Goal: Communication & Community: Answer question/provide support

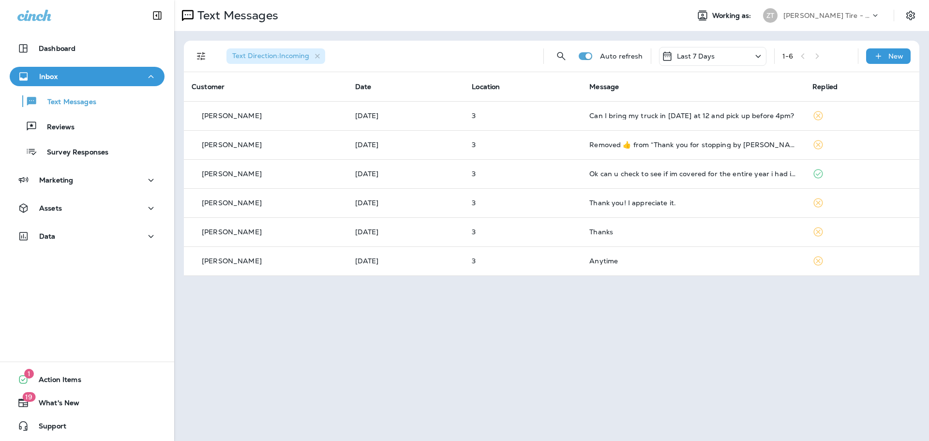
click at [824, 12] on p "[PERSON_NAME] Tire - [GEOGRAPHIC_DATA]" at bounding box center [826, 16] width 87 height 8
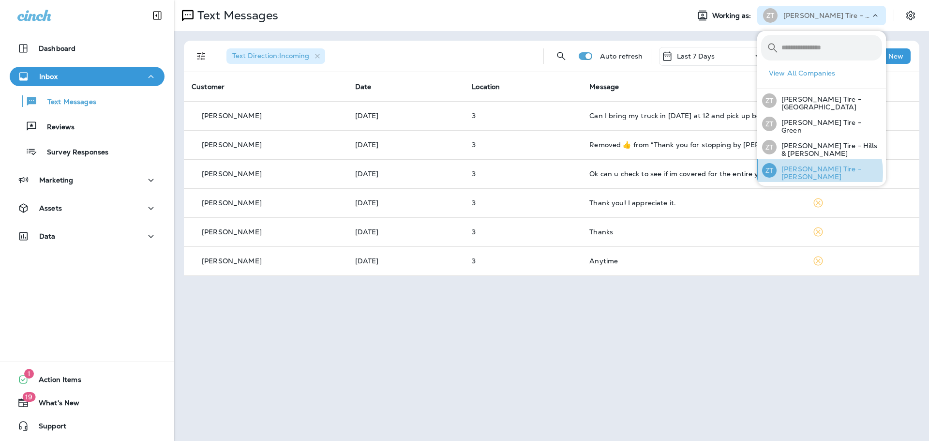
click at [814, 170] on p "[PERSON_NAME] Tire - [PERSON_NAME]" at bounding box center [828, 172] width 105 height 15
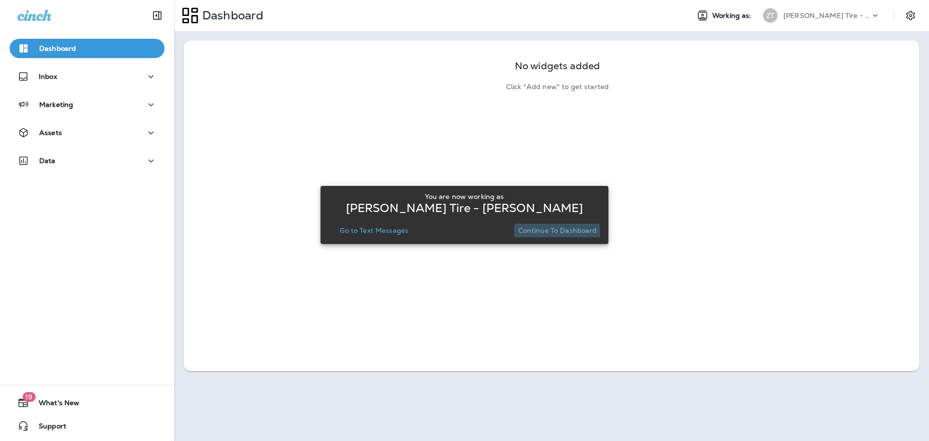
click at [550, 231] on p "Continue to Dashboard" at bounding box center [557, 230] width 79 height 8
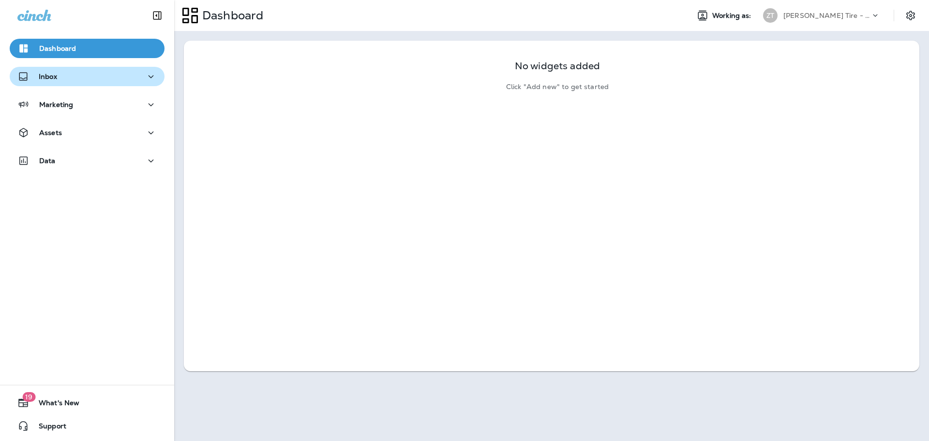
click at [88, 81] on div "Inbox" at bounding box center [86, 77] width 139 height 12
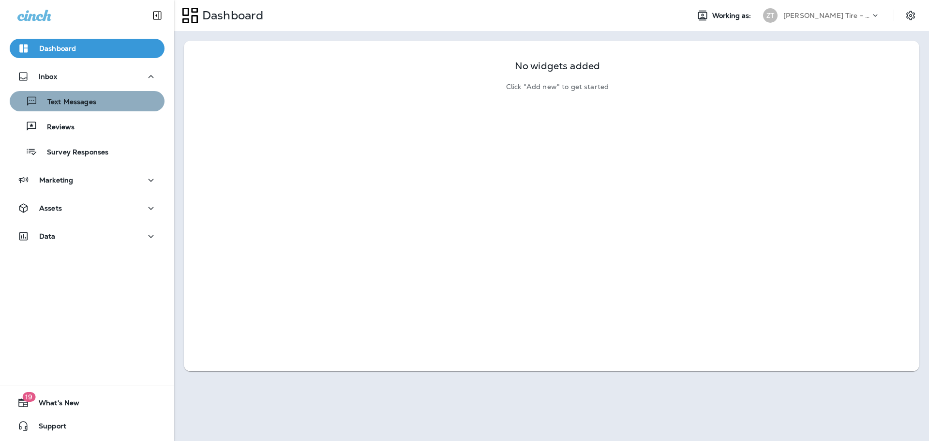
click at [95, 99] on div "Text Messages" at bounding box center [87, 101] width 147 height 15
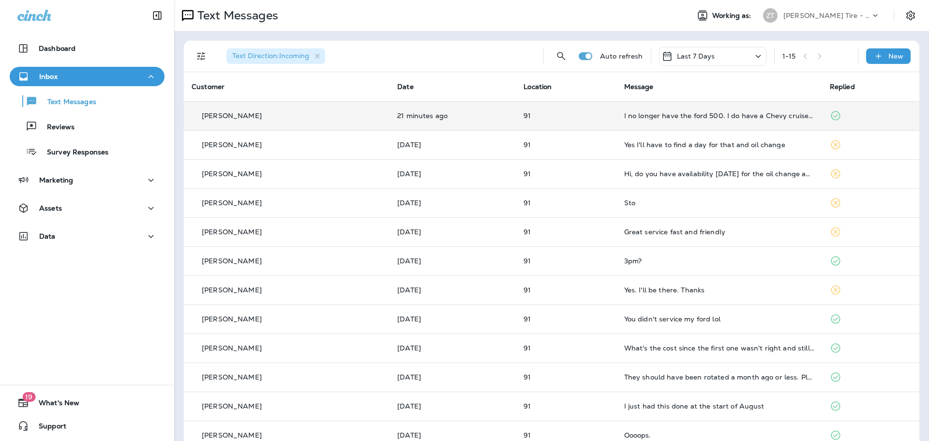
click at [646, 107] on td "I no longer have the ford 500. I do have a Chevy cruise now that is due for new…" at bounding box center [719, 115] width 206 height 29
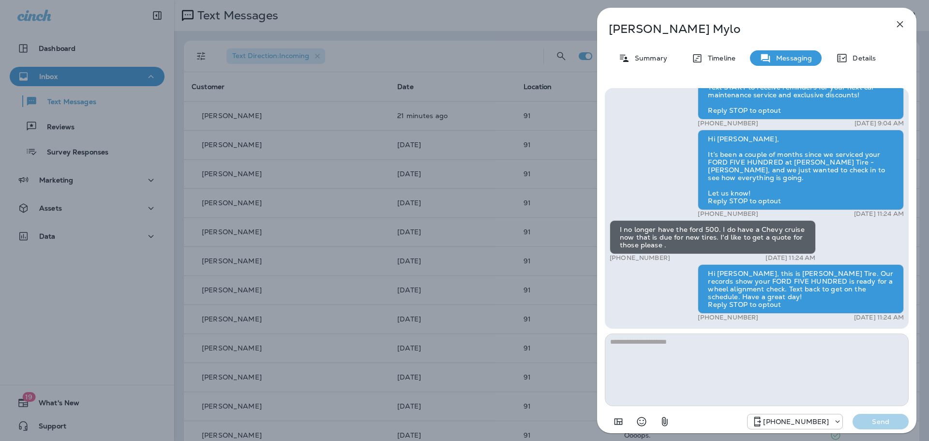
click at [662, 345] on textarea at bounding box center [757, 369] width 304 height 73
type textarea "**********"
click at [880, 418] on p "Send" at bounding box center [880, 421] width 41 height 9
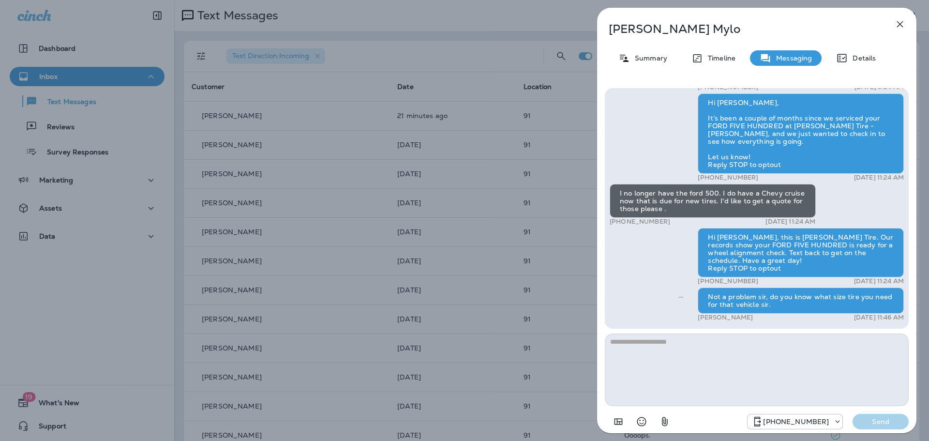
click at [570, 232] on div "[PERSON_NAME] Summary Timeline Messaging Details Thank you for stopping by [PER…" at bounding box center [464, 220] width 929 height 441
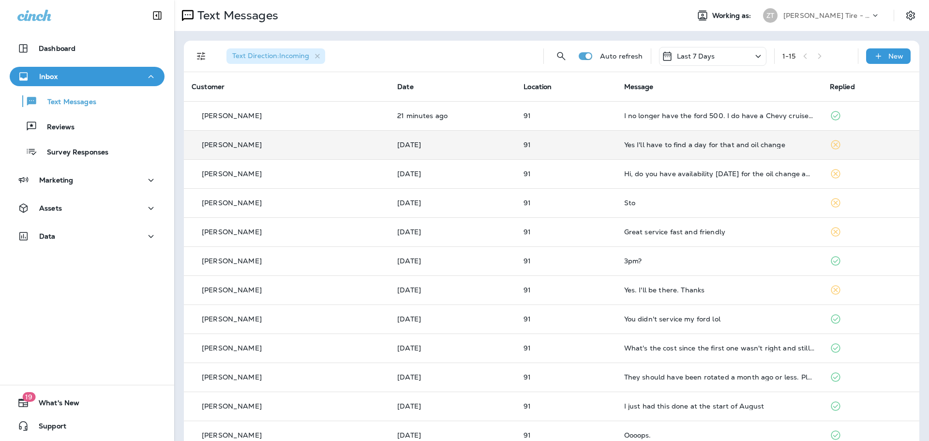
click at [626, 150] on td "Yes I'll have to find a day for that and oil change" at bounding box center [719, 144] width 206 height 29
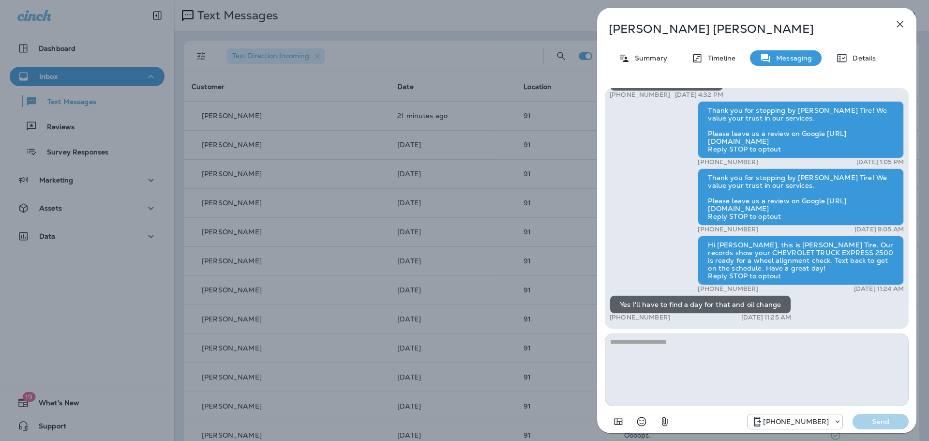
click at [649, 354] on textarea at bounding box center [757, 369] width 304 height 73
type textarea "**********"
click at [878, 423] on p "Send" at bounding box center [880, 421] width 41 height 9
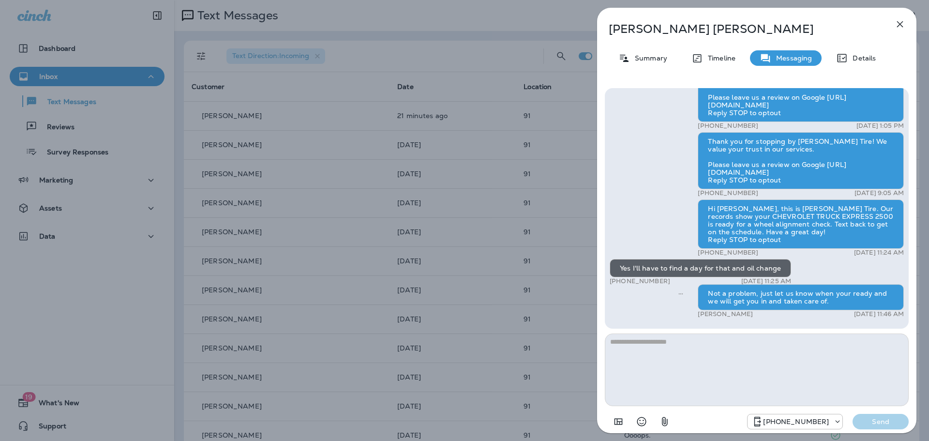
click at [489, 264] on div "[PERSON_NAME] Summary Timeline Messaging Details Hi [PERSON_NAME], this is [PER…" at bounding box center [464, 220] width 929 height 441
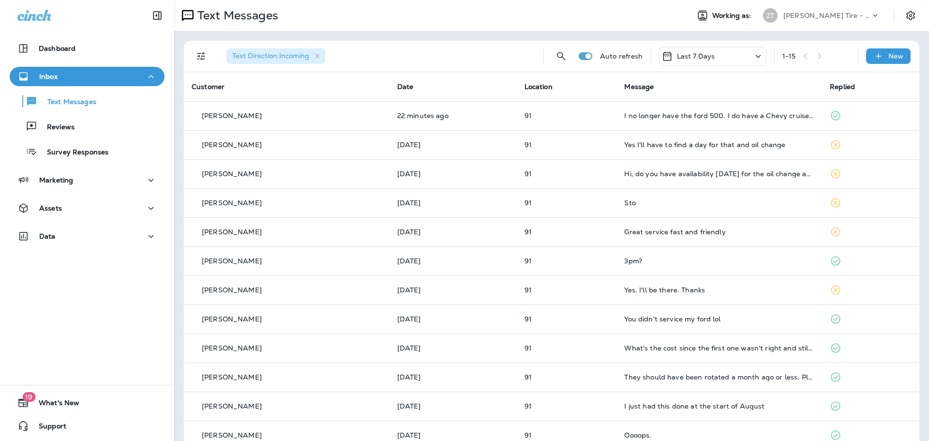
click at [792, 21] on div "[PERSON_NAME] Tire - [PERSON_NAME]" at bounding box center [826, 15] width 87 height 15
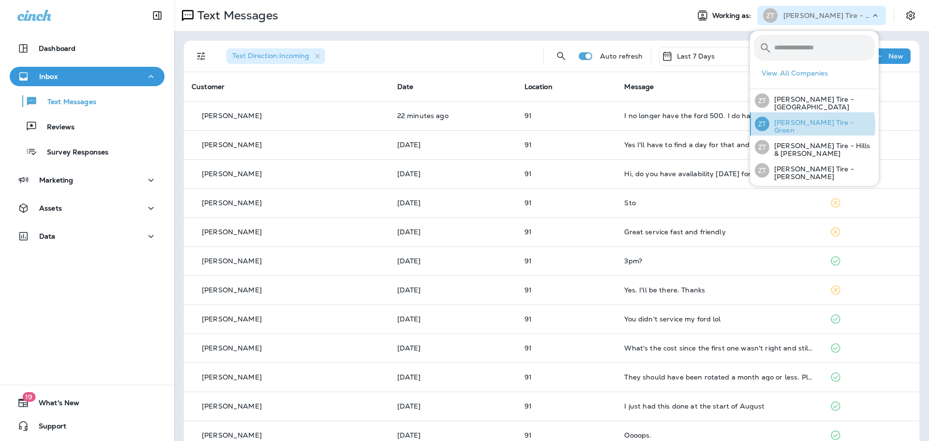
click at [789, 125] on p "[PERSON_NAME] Tire - Green" at bounding box center [821, 125] width 105 height 15
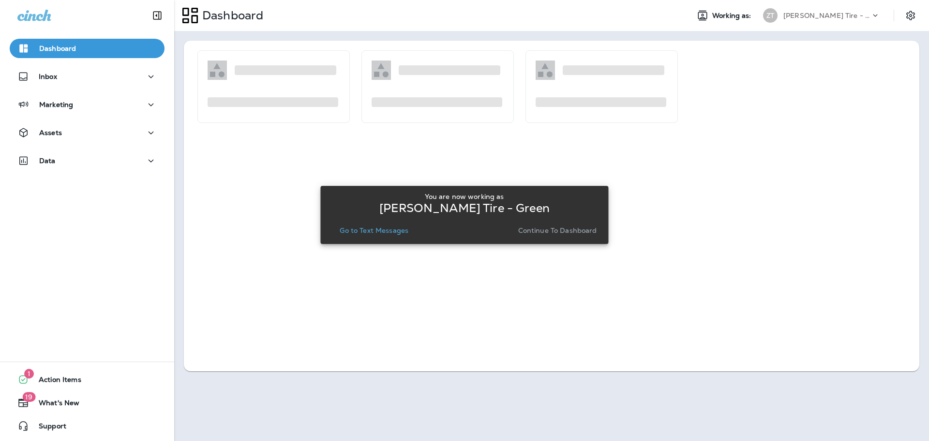
click at [585, 229] on p "Continue to Dashboard" at bounding box center [557, 230] width 79 height 8
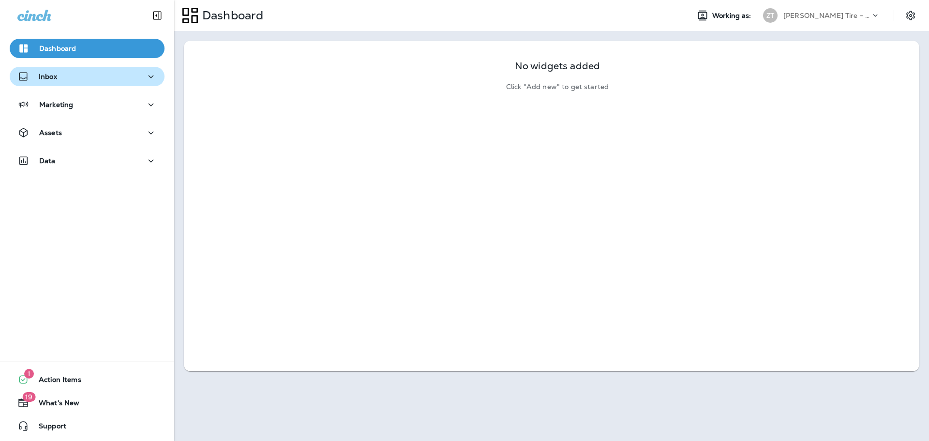
click at [81, 80] on div "Inbox" at bounding box center [86, 77] width 139 height 12
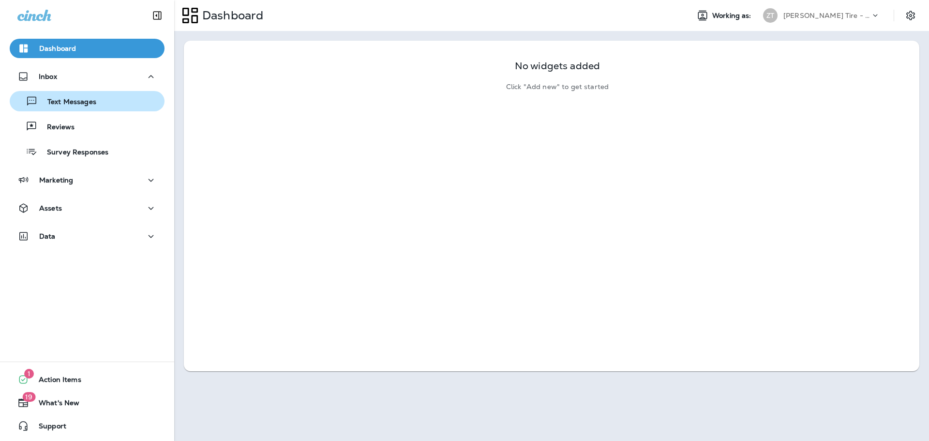
click at [84, 98] on p "Text Messages" at bounding box center [67, 102] width 59 height 9
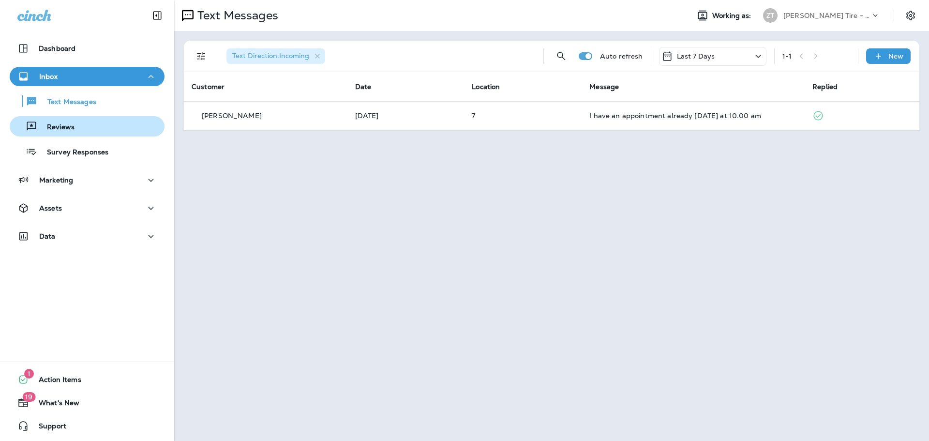
click at [79, 125] on div "Reviews" at bounding box center [87, 126] width 147 height 15
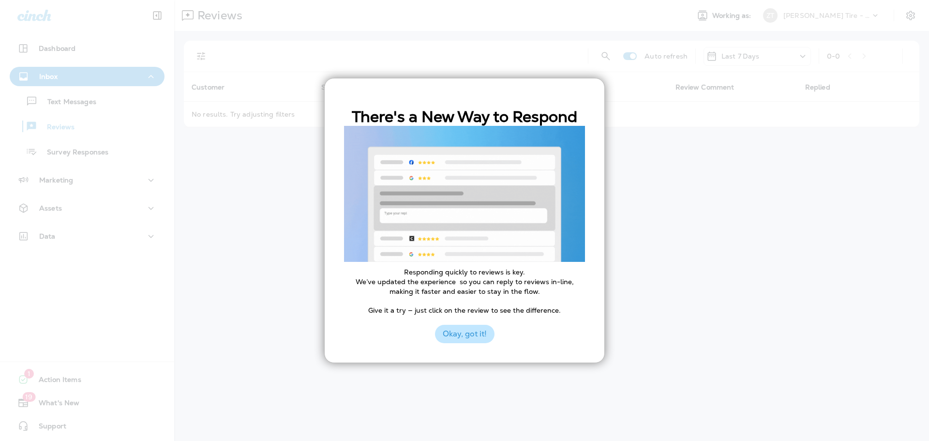
click at [454, 329] on button "Okay, got it!" at bounding box center [464, 334] width 59 height 18
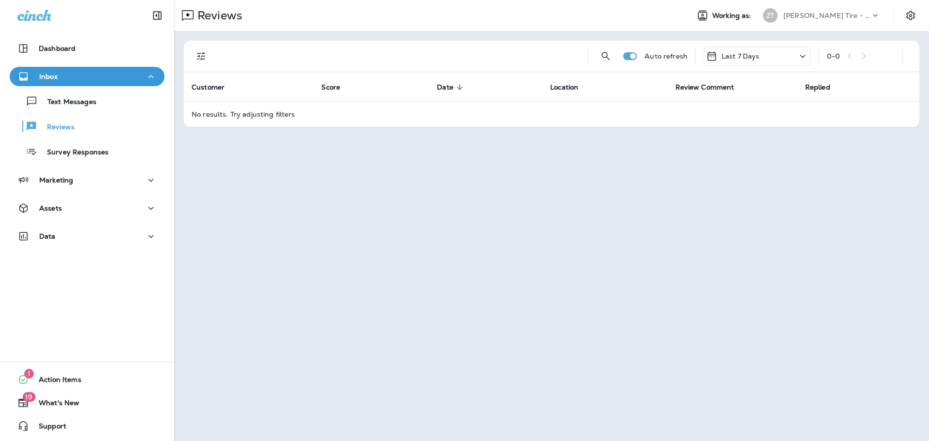
click at [796, 17] on p "[PERSON_NAME] Tire - Green" at bounding box center [826, 16] width 87 height 8
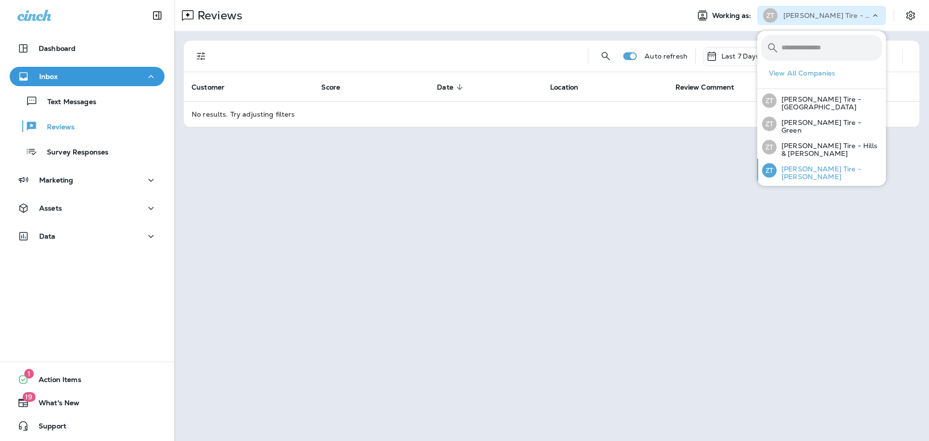
click at [801, 175] on div "[PERSON_NAME] Tire - [PERSON_NAME]" at bounding box center [822, 170] width 128 height 23
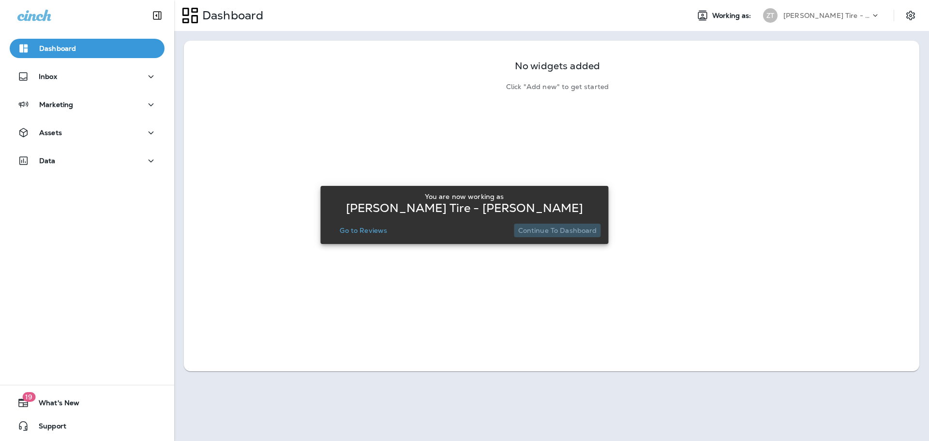
click at [580, 228] on p "Continue to Dashboard" at bounding box center [557, 230] width 79 height 8
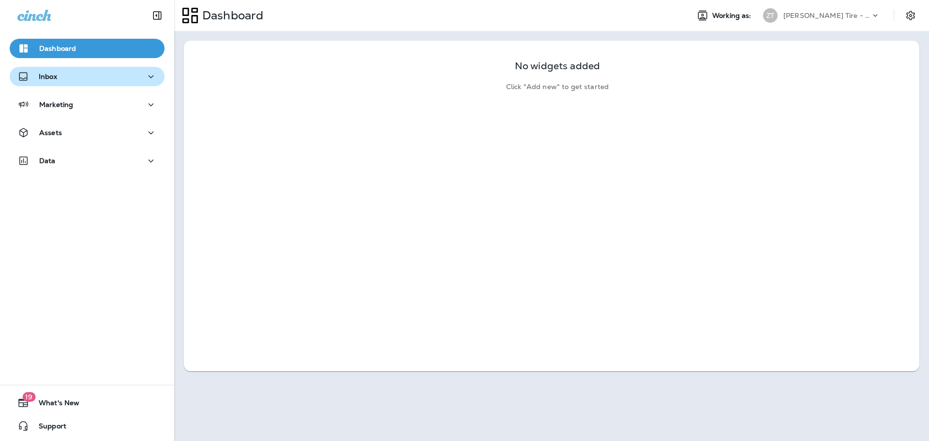
click at [50, 83] on button "Inbox" at bounding box center [87, 76] width 155 height 19
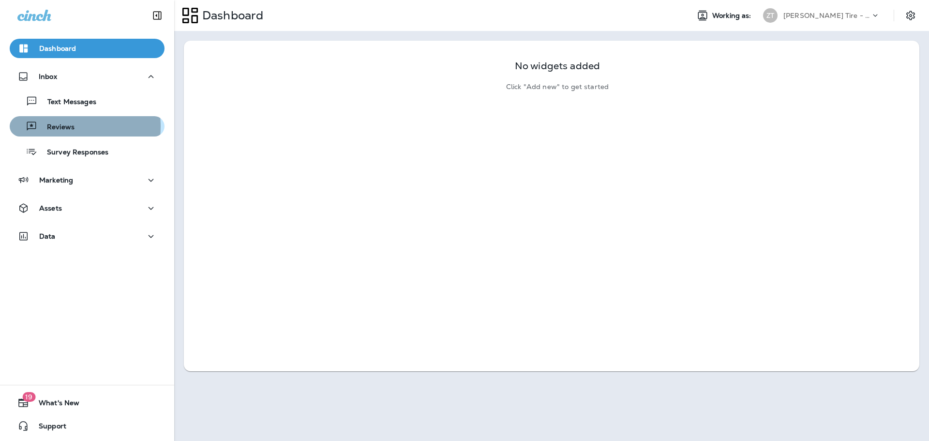
click at [56, 126] on p "Reviews" at bounding box center [55, 127] width 37 height 9
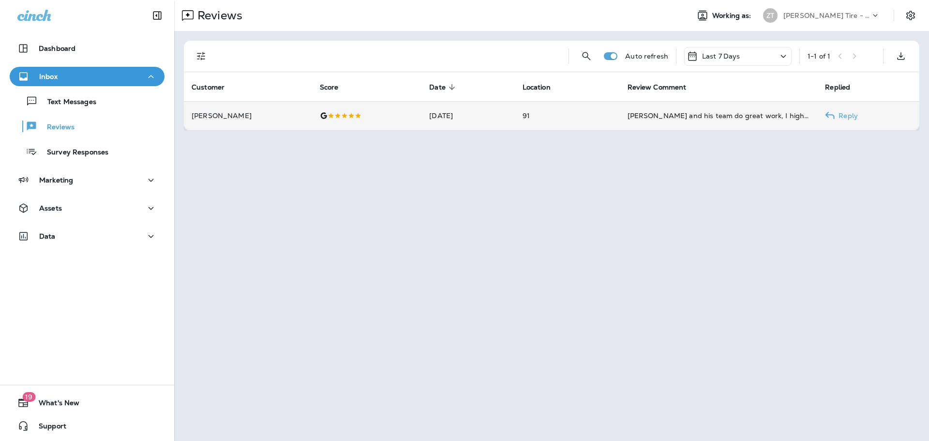
click at [709, 123] on td "[PERSON_NAME] and his team do great work, I highly recommend them for all your …" at bounding box center [719, 115] width 198 height 29
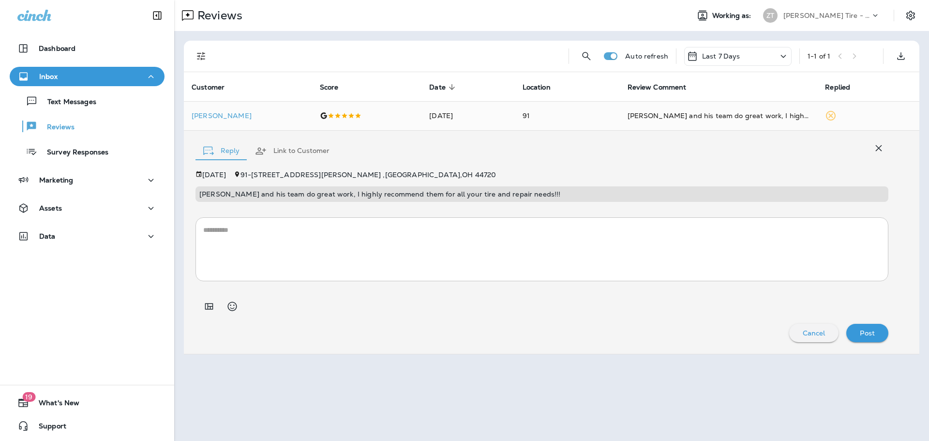
click at [222, 238] on textarea at bounding box center [541, 249] width 677 height 48
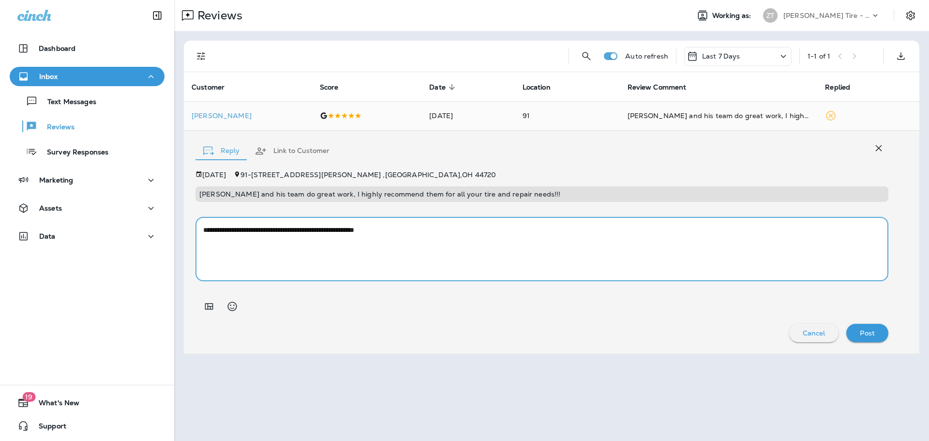
type textarea "**********"
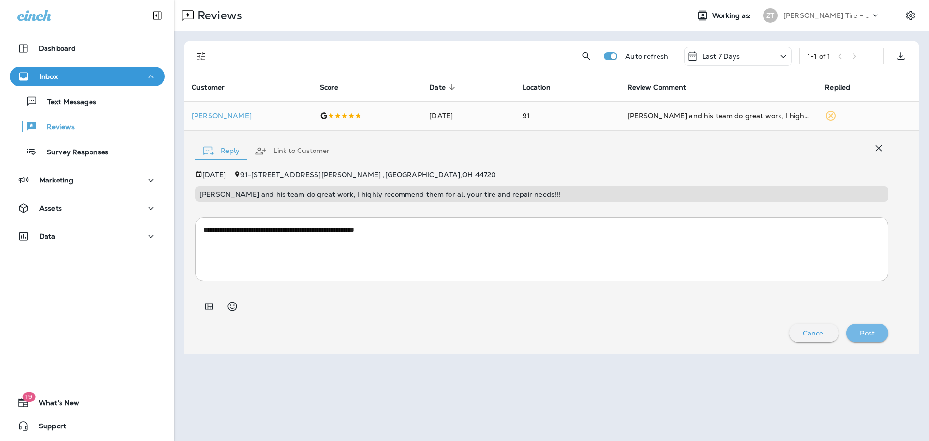
click at [867, 335] on p "Post" at bounding box center [866, 333] width 15 height 8
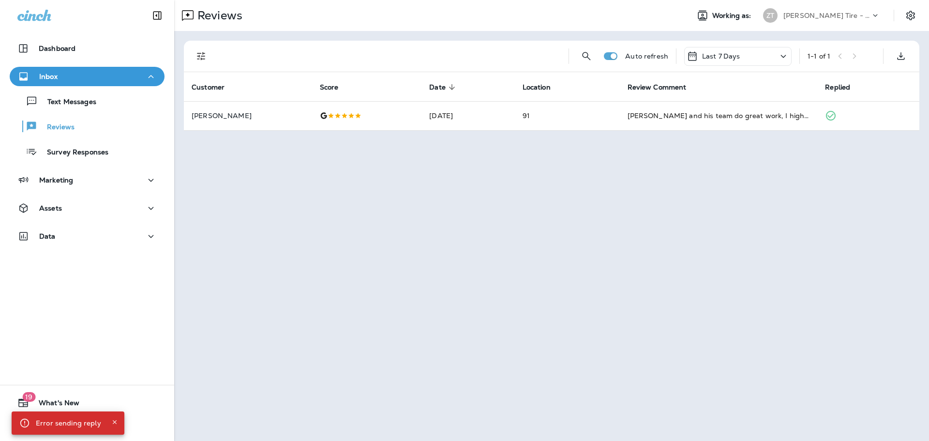
click at [789, 17] on p "[PERSON_NAME] Tire - [PERSON_NAME]" at bounding box center [826, 16] width 87 height 8
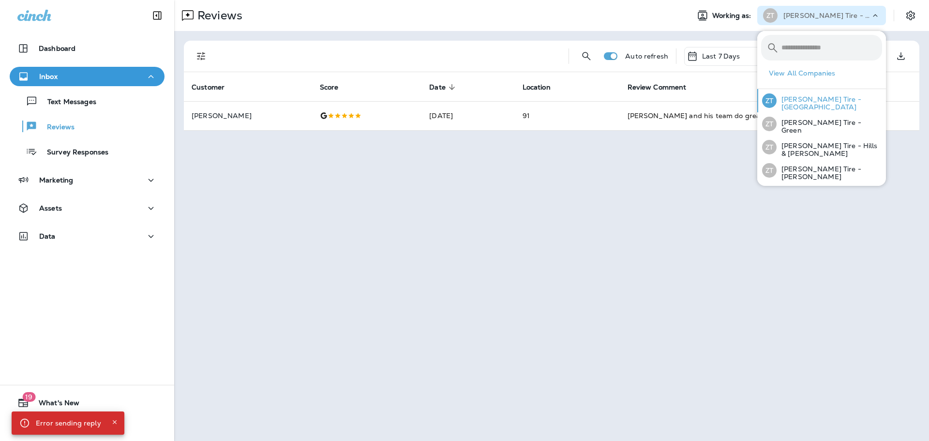
click at [801, 97] on p "[PERSON_NAME] Tire - [GEOGRAPHIC_DATA]" at bounding box center [828, 102] width 105 height 15
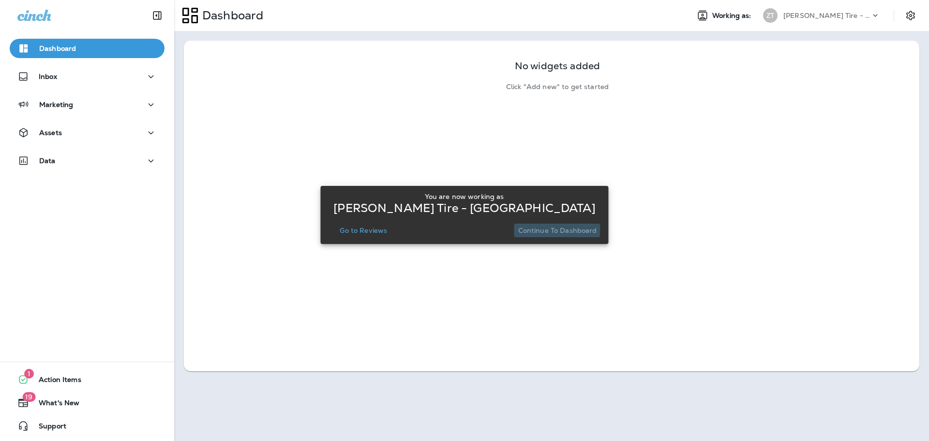
click at [556, 229] on p "Continue to Dashboard" at bounding box center [557, 230] width 79 height 8
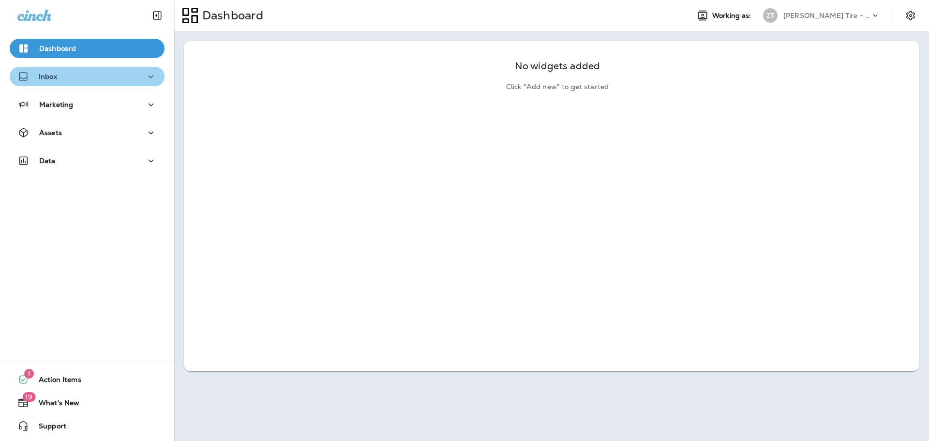
click at [91, 79] on div "Inbox" at bounding box center [86, 77] width 139 height 12
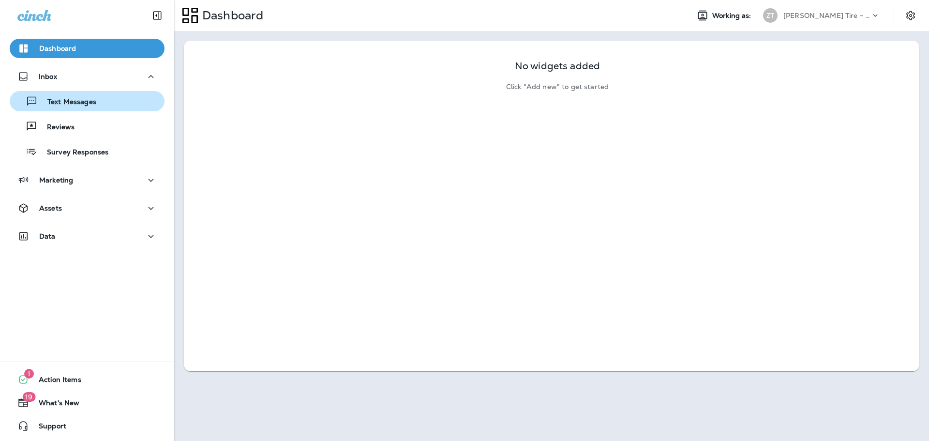
click at [81, 100] on p "Text Messages" at bounding box center [67, 102] width 59 height 9
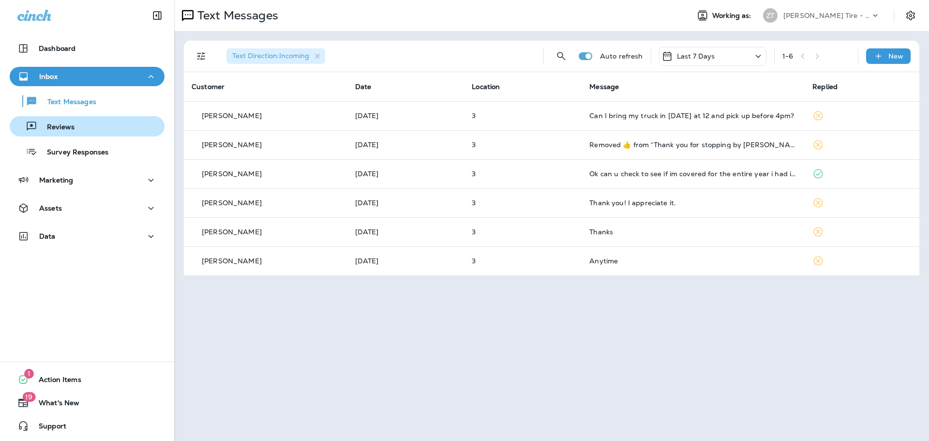
click at [96, 130] on div "Reviews" at bounding box center [87, 126] width 147 height 15
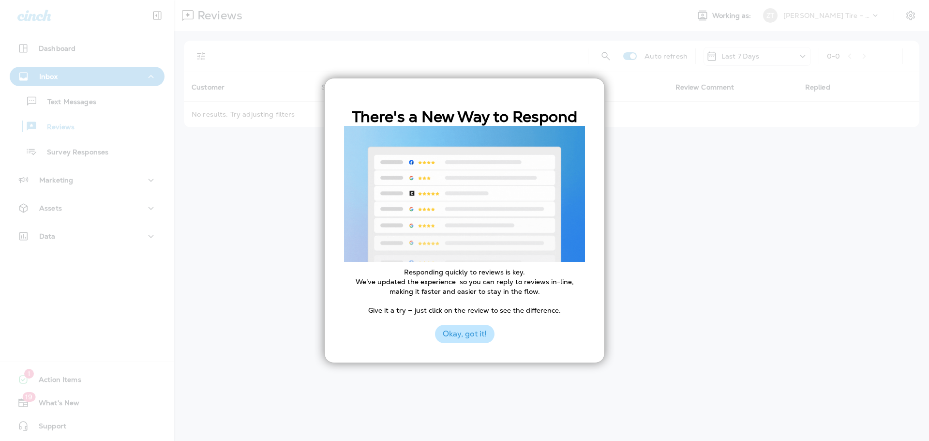
click at [469, 335] on button "Okay, got it!" at bounding box center [464, 334] width 59 height 18
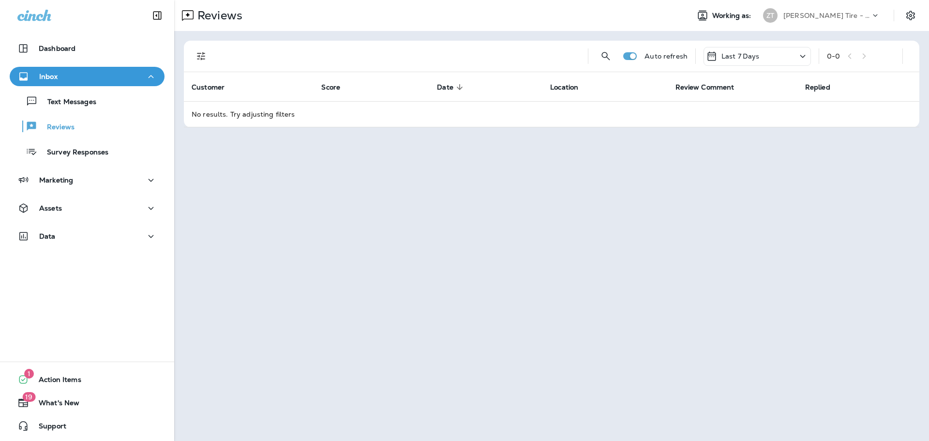
click at [753, 53] on p "Last 7 Days" at bounding box center [740, 56] width 38 height 8
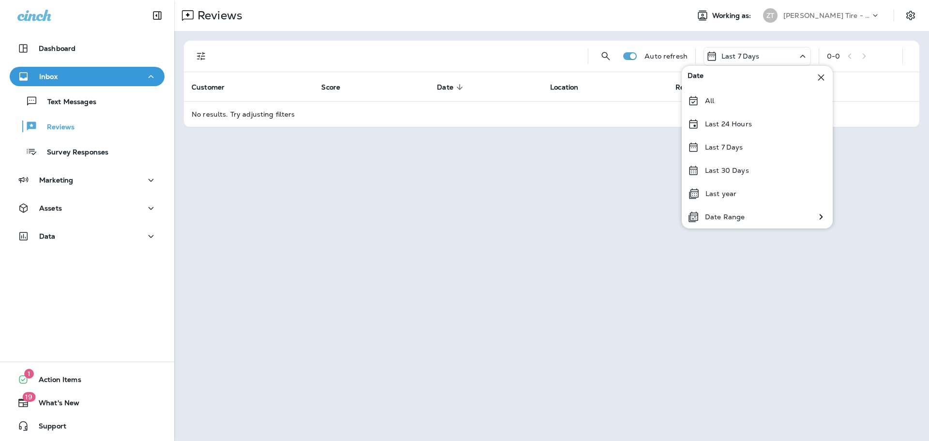
click at [391, 231] on div "Reviews Working as: [PERSON_NAME] Tire - [GEOGRAPHIC_DATA] Auto refresh Last 7 …" at bounding box center [551, 220] width 754 height 441
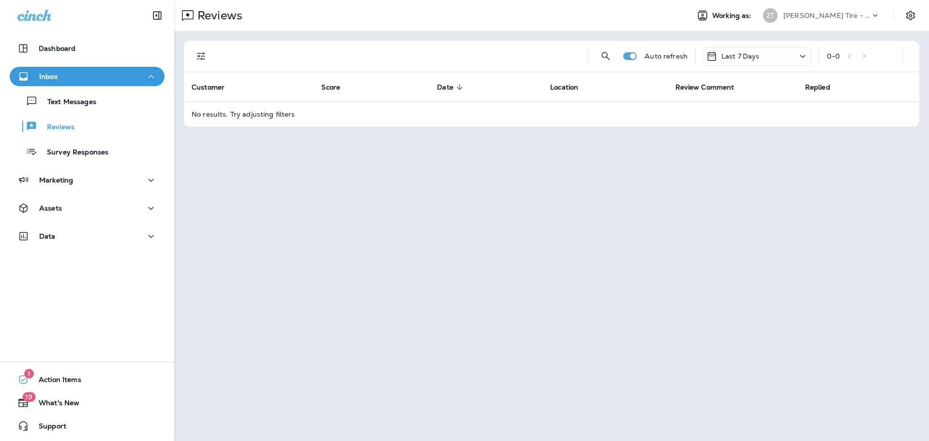
click at [75, 79] on div "Inbox" at bounding box center [86, 77] width 139 height 12
click at [66, 85] on button "Inbox" at bounding box center [87, 76] width 155 height 19
click at [64, 99] on p "Text Messages" at bounding box center [67, 102] width 59 height 9
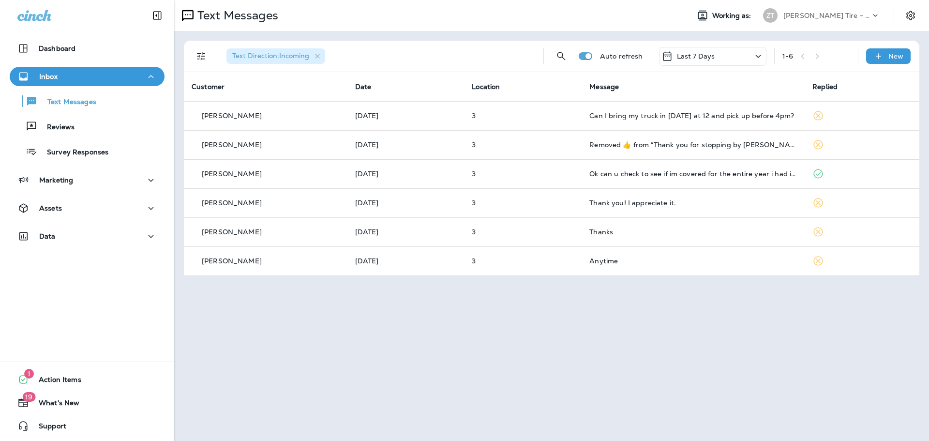
click at [810, 18] on p "[PERSON_NAME] Tire - [GEOGRAPHIC_DATA]" at bounding box center [826, 16] width 87 height 8
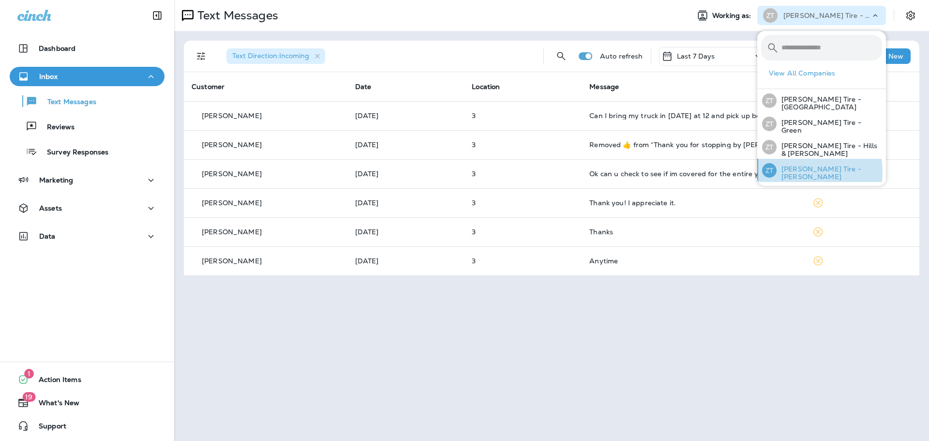
click at [791, 170] on p "[PERSON_NAME] Tire - [PERSON_NAME]" at bounding box center [828, 172] width 105 height 15
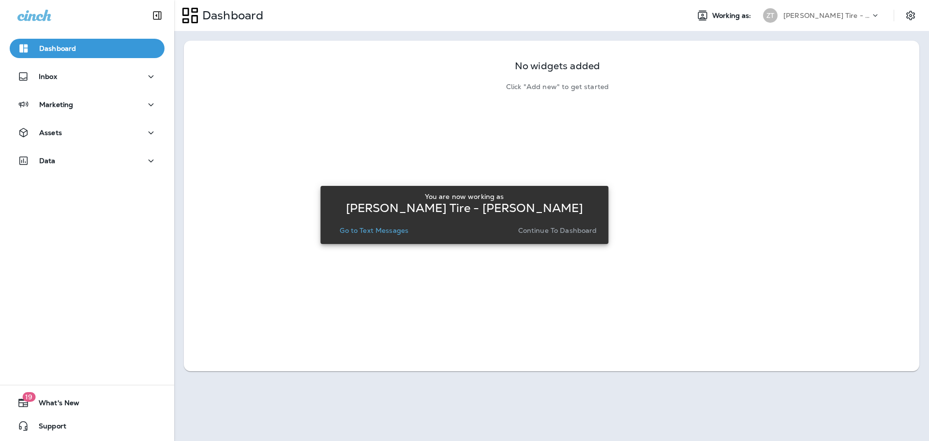
click at [541, 222] on div "You are now working as [PERSON_NAME] Tire - [PERSON_NAME] Go to Text Messages C…" at bounding box center [464, 214] width 272 height 44
click at [542, 230] on p "Continue to Dashboard" at bounding box center [557, 230] width 79 height 8
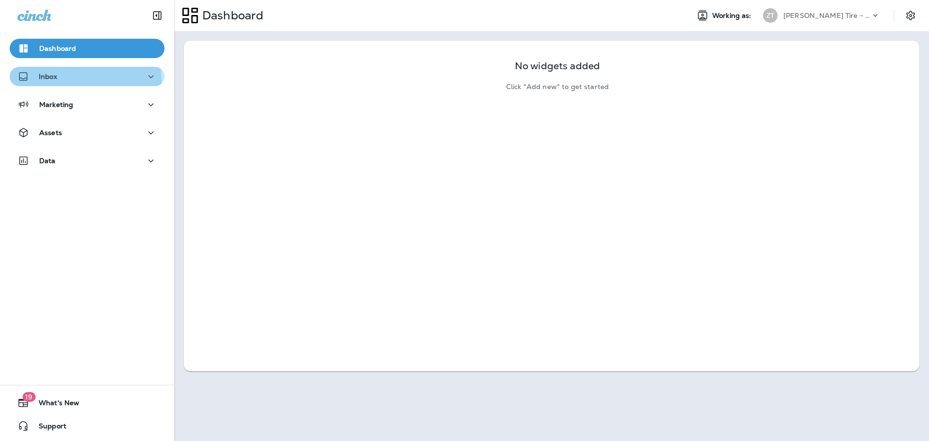
click at [52, 84] on button "Inbox" at bounding box center [87, 76] width 155 height 19
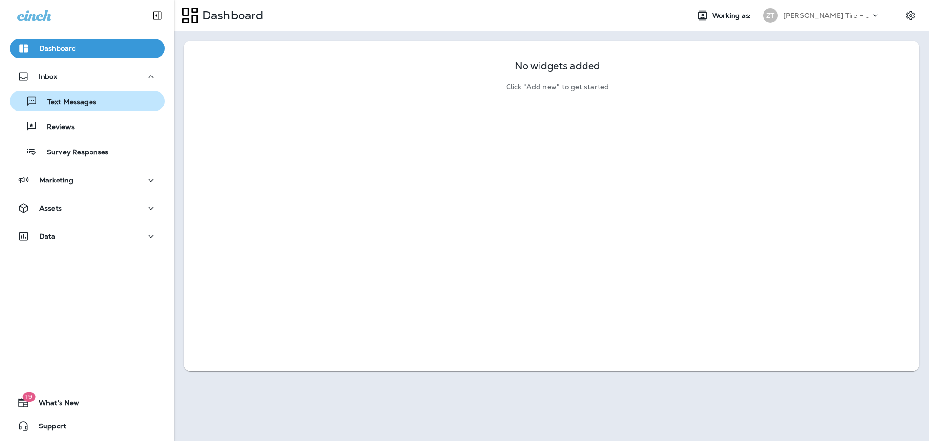
click at [51, 94] on div "Text Messages" at bounding box center [55, 101] width 83 height 15
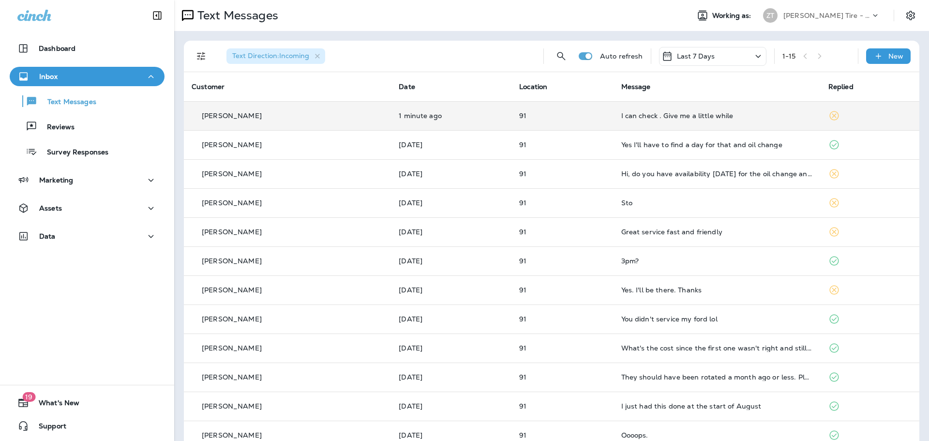
click at [666, 121] on td "I can check . Give me a little while" at bounding box center [716, 115] width 207 height 29
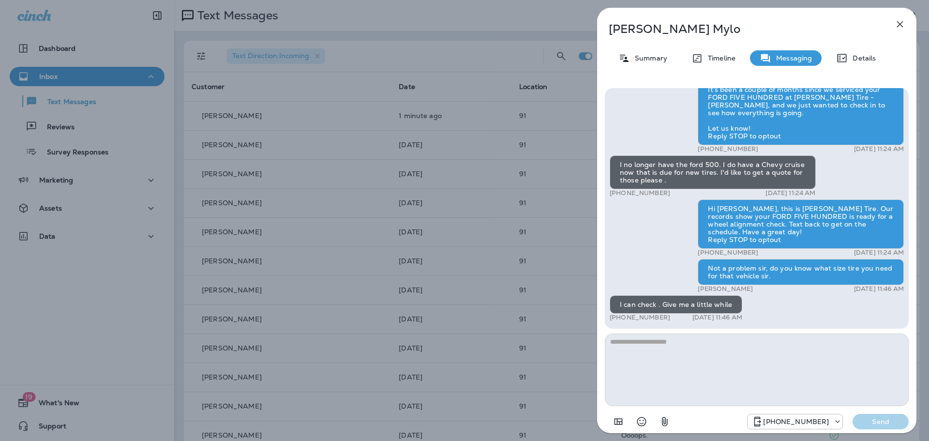
click at [631, 351] on textarea at bounding box center [757, 369] width 304 height 73
type textarea "**********"
click at [890, 421] on p "Send" at bounding box center [880, 421] width 41 height 9
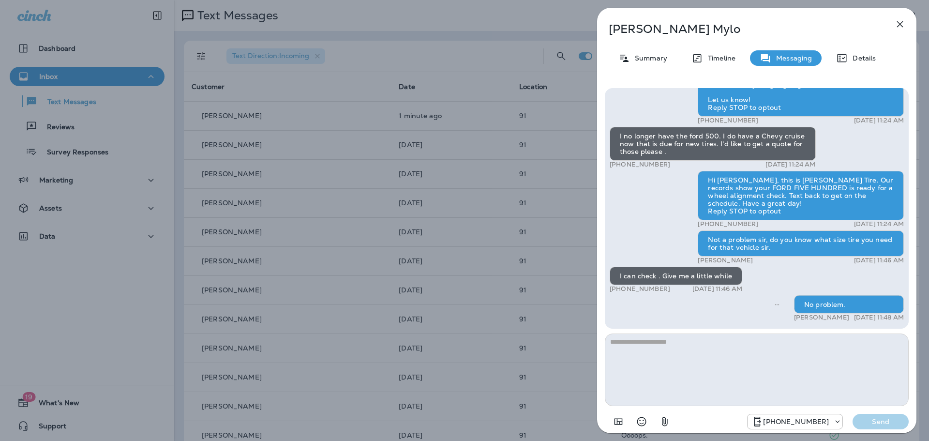
click at [496, 174] on div "[PERSON_NAME] Summary Timeline Messaging Details Thank you for stopping by [PER…" at bounding box center [464, 220] width 929 height 441
